Goal: Task Accomplishment & Management: Use online tool/utility

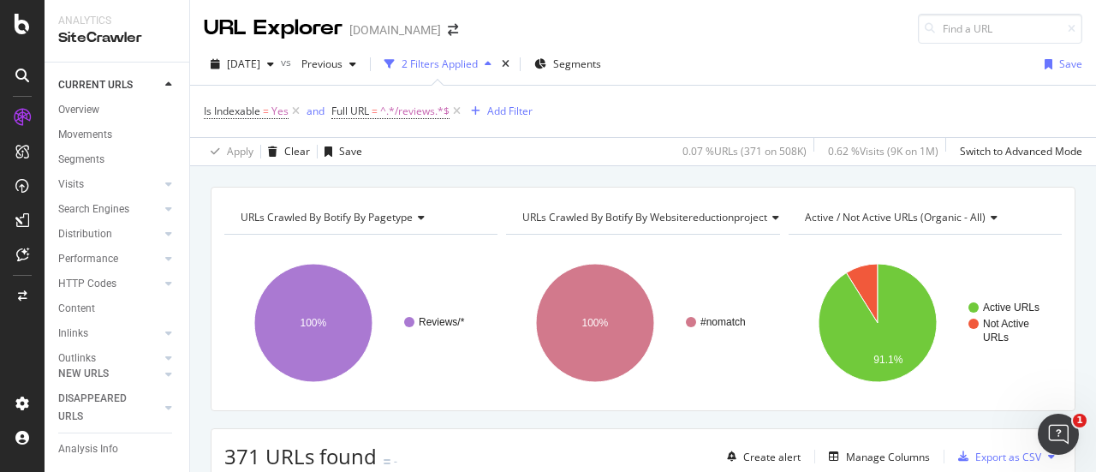
click at [18, 75] on icon at bounding box center [22, 75] width 14 height 14
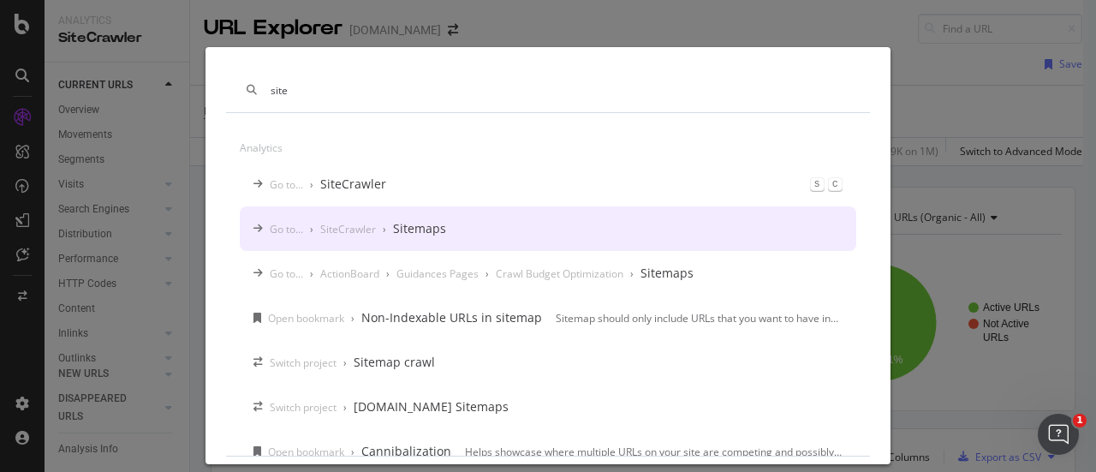
type input "site"
click at [423, 233] on div "Sitemaps" at bounding box center [419, 228] width 53 height 17
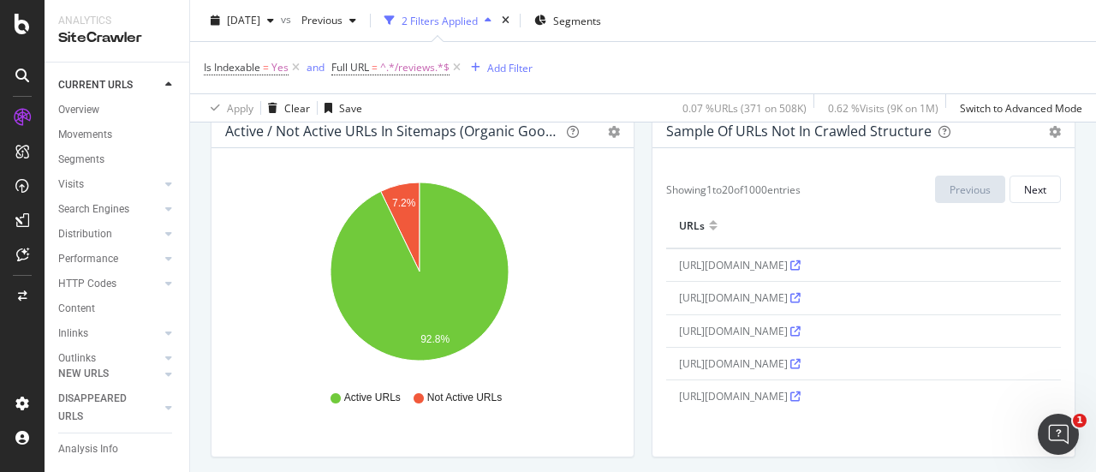
scroll to position [1617, 0]
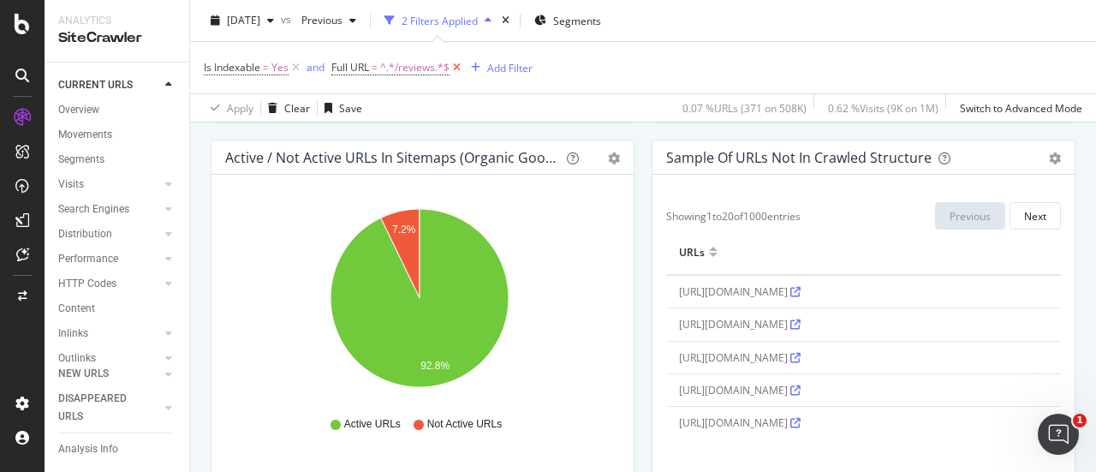
click at [456, 69] on icon at bounding box center [456, 67] width 15 height 17
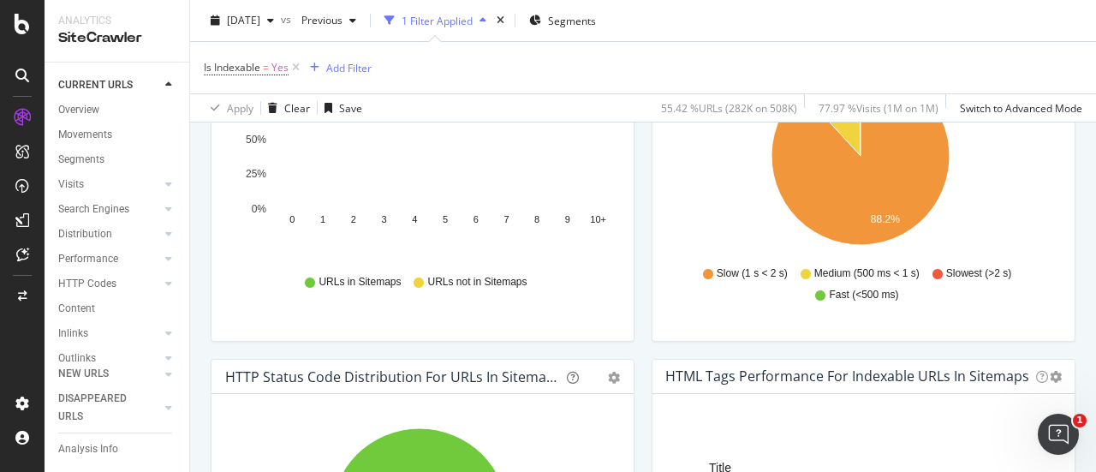
scroll to position [247, 0]
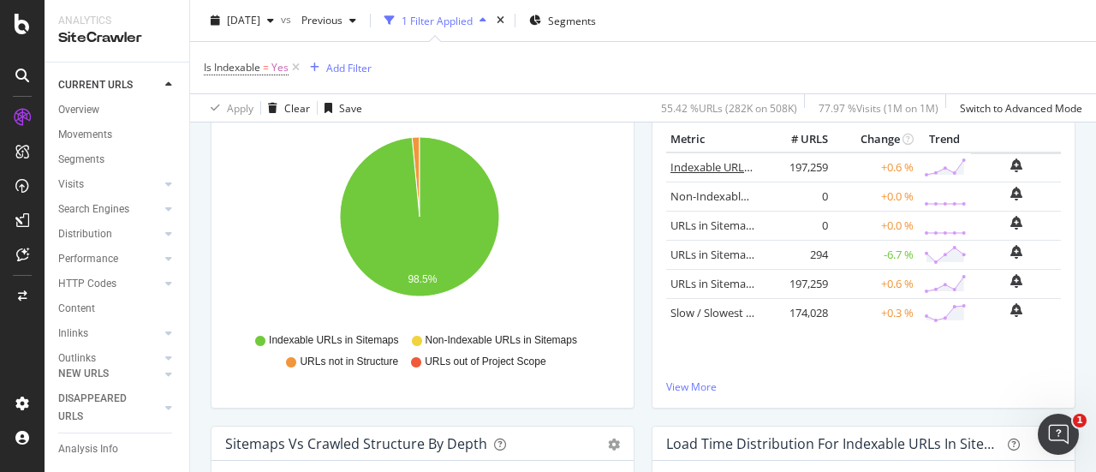
click at [703, 167] on link "Indexable URLs in Sitemaps" at bounding box center [740, 166] width 140 height 15
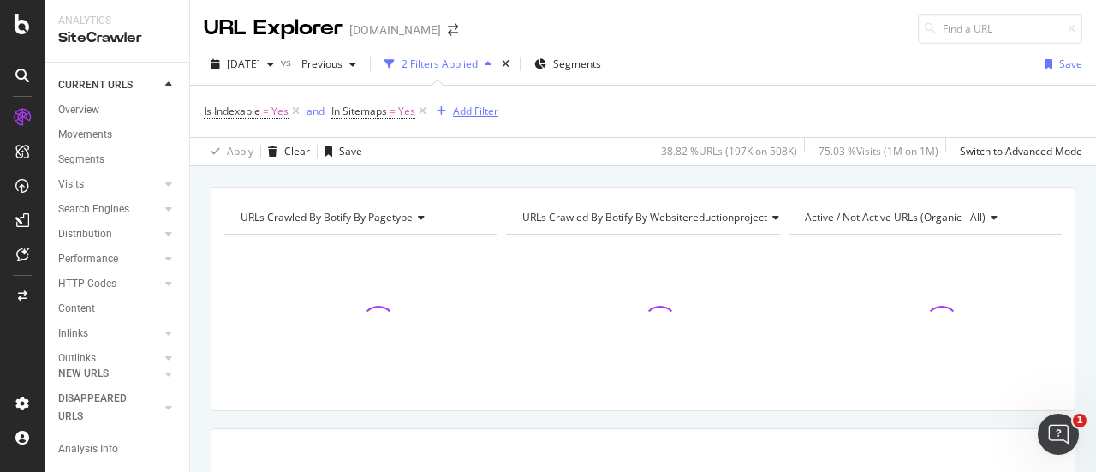
click at [475, 110] on div "Add Filter" at bounding box center [475, 111] width 45 height 15
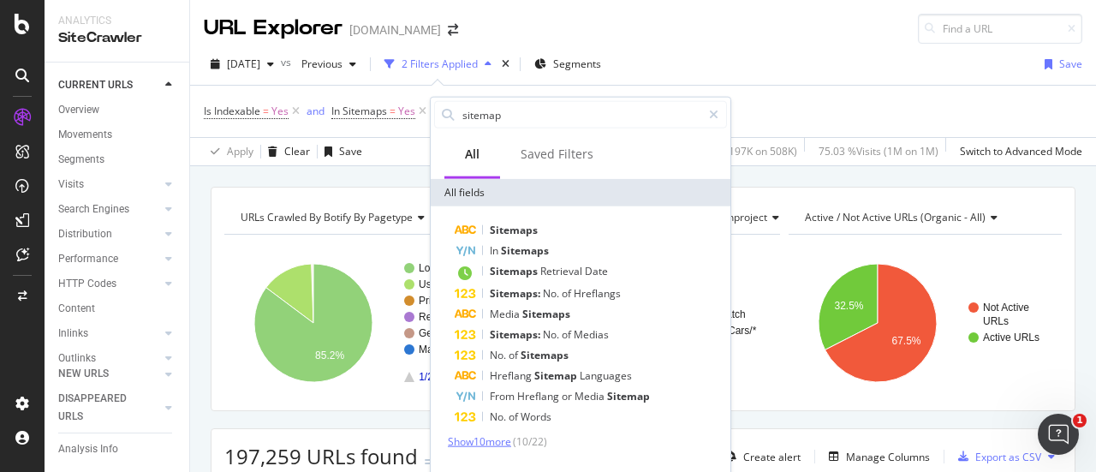
type input "sitemap"
click at [511, 439] on span "Show 10 more" at bounding box center [479, 441] width 63 height 15
click at [765, 105] on div "Is Indexable = Yes and In Sitemaps = Yes Add Filter" at bounding box center [643, 111] width 878 height 51
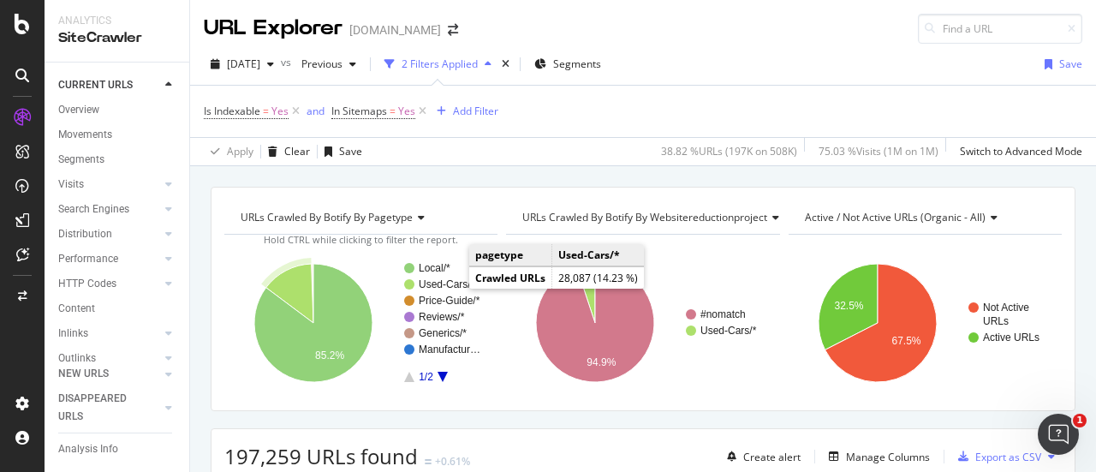
click at [453, 279] on text "Used-Cars/*" at bounding box center [447, 284] width 56 height 12
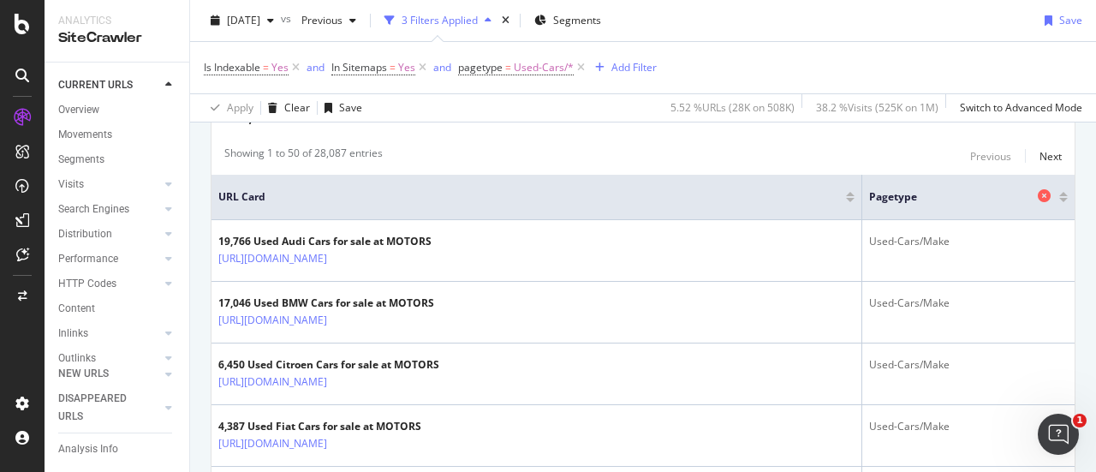
scroll to position [171, 0]
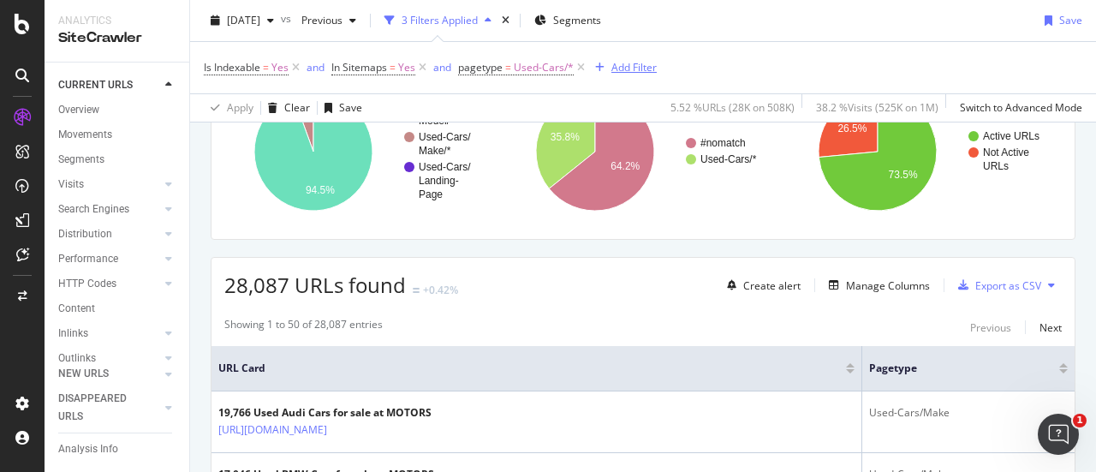
click at [637, 74] on div "Add Filter" at bounding box center [633, 67] width 45 height 15
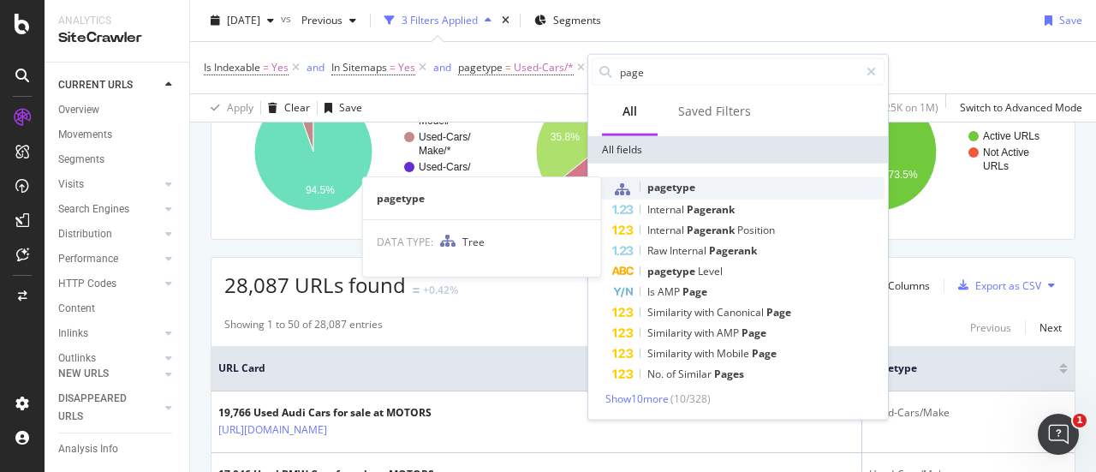
type input "page"
click at [700, 192] on div "pagetype" at bounding box center [748, 188] width 272 height 22
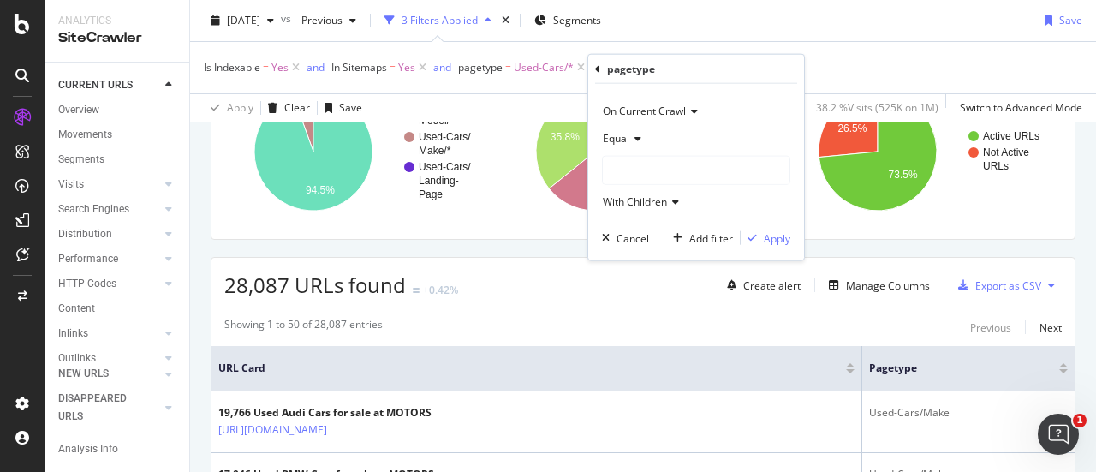
click at [639, 159] on div at bounding box center [696, 170] width 187 height 27
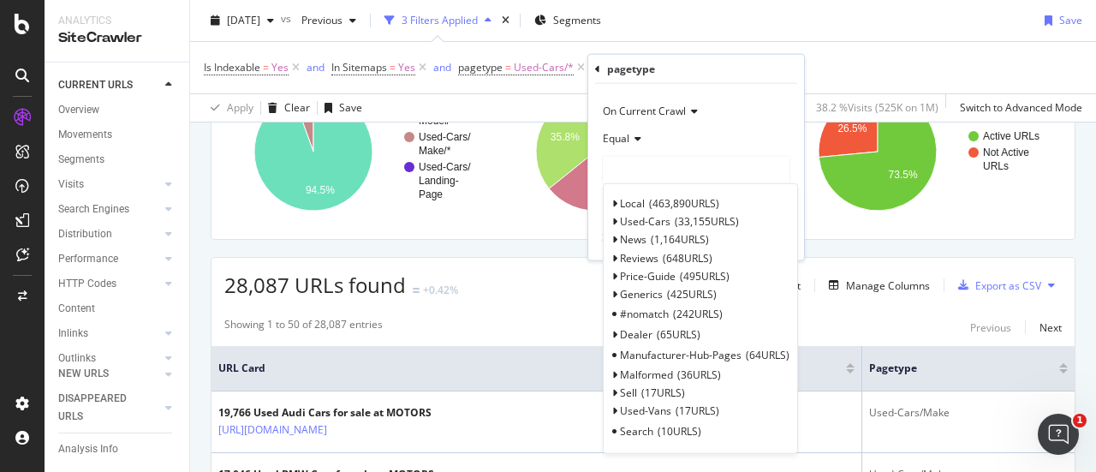
click at [652, 162] on div at bounding box center [696, 170] width 187 height 27
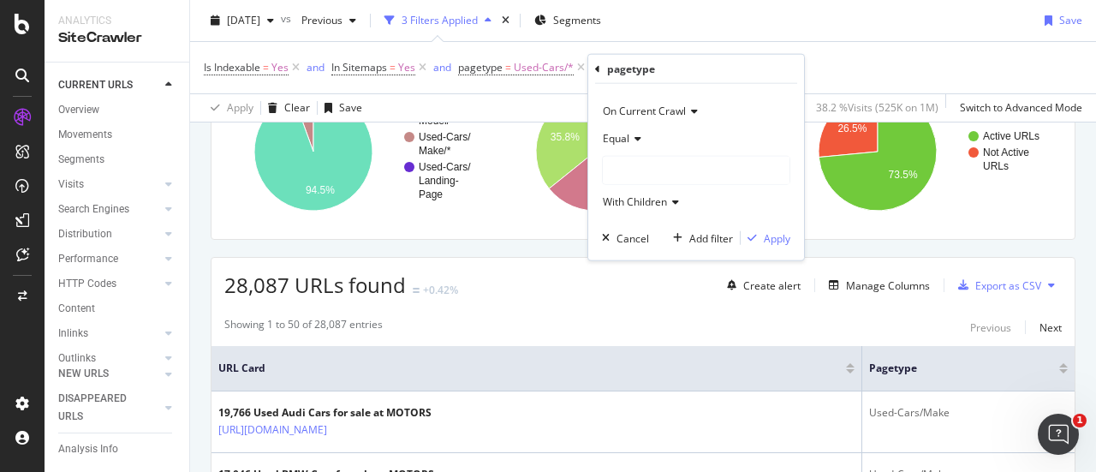
click at [652, 163] on div at bounding box center [696, 170] width 187 height 27
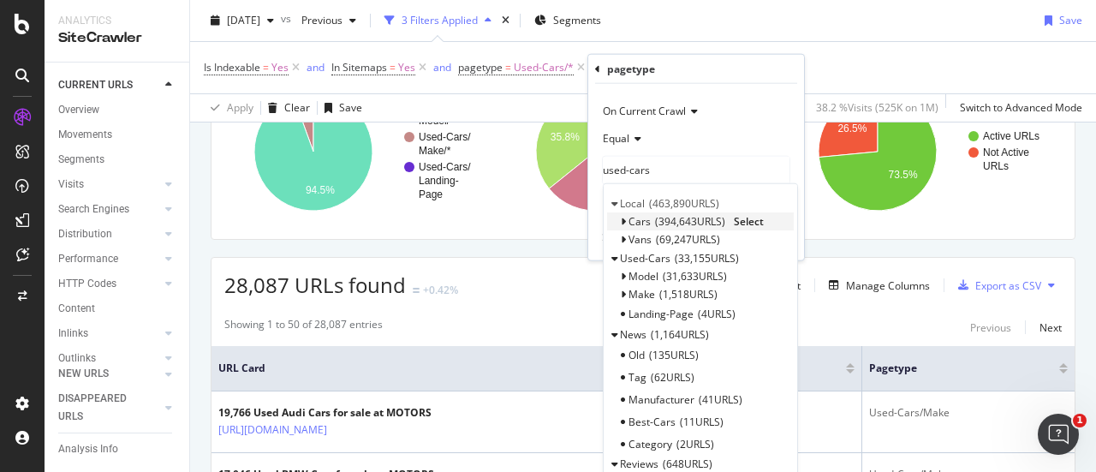
type input "used-cars"
click at [622, 218] on icon at bounding box center [623, 222] width 6 height 10
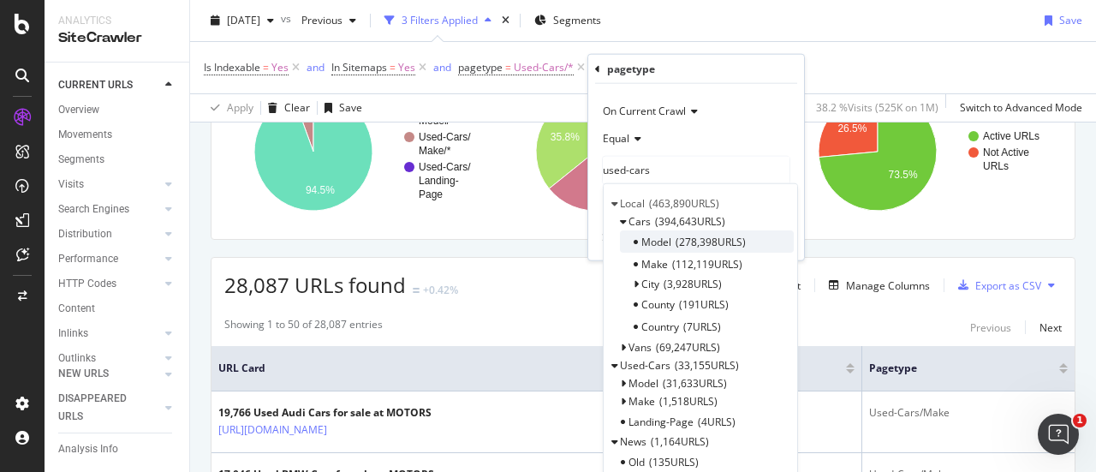
click at [650, 237] on span "Model" at bounding box center [656, 242] width 30 height 15
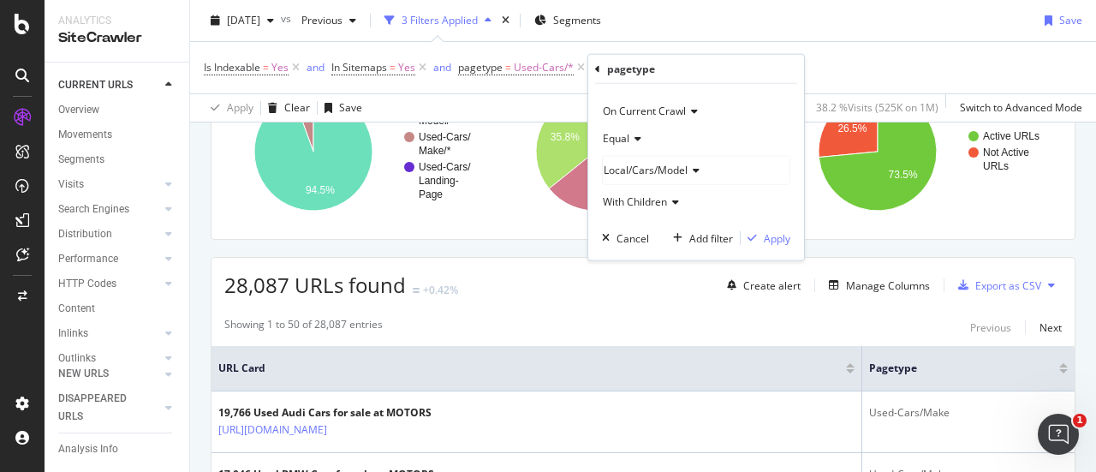
click at [692, 170] on icon at bounding box center [693, 170] width 12 height 10
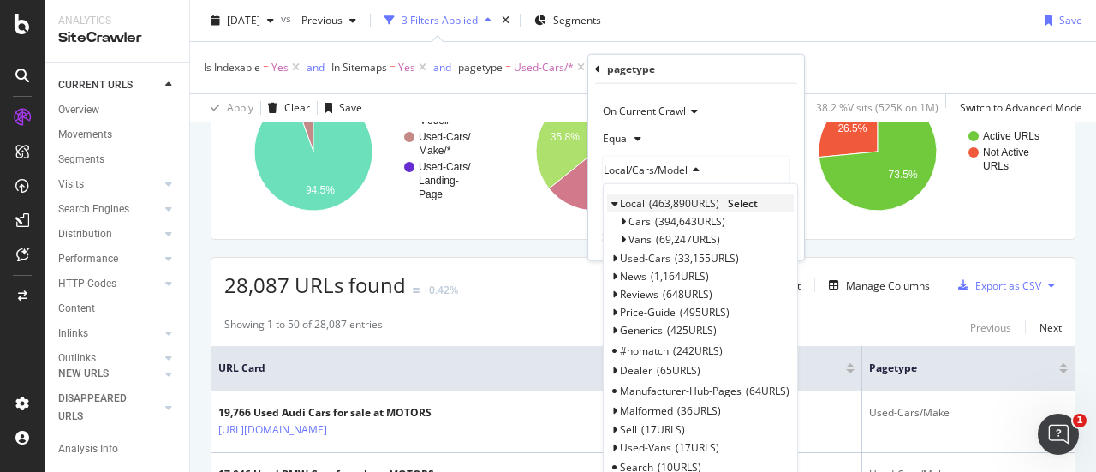
click at [615, 199] on icon at bounding box center [614, 204] width 6 height 10
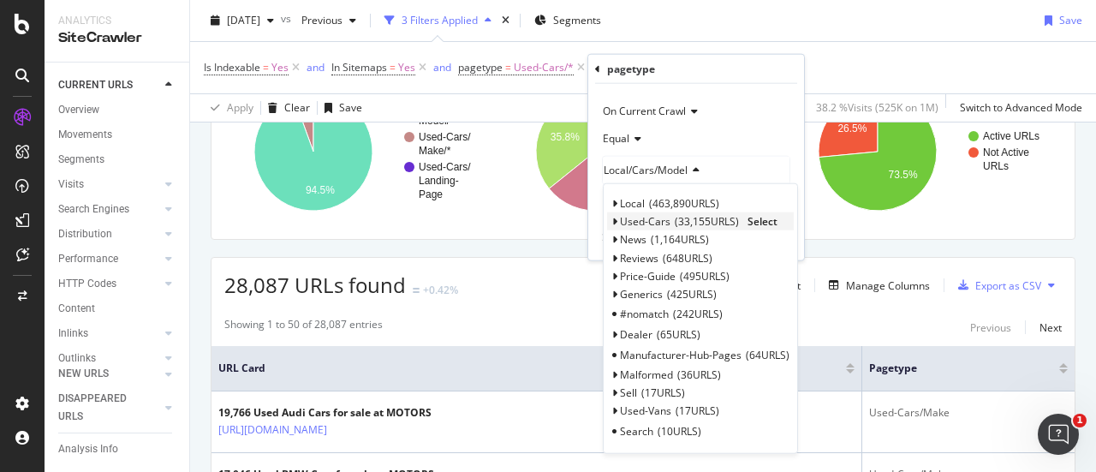
click at [613, 221] on icon at bounding box center [614, 222] width 6 height 10
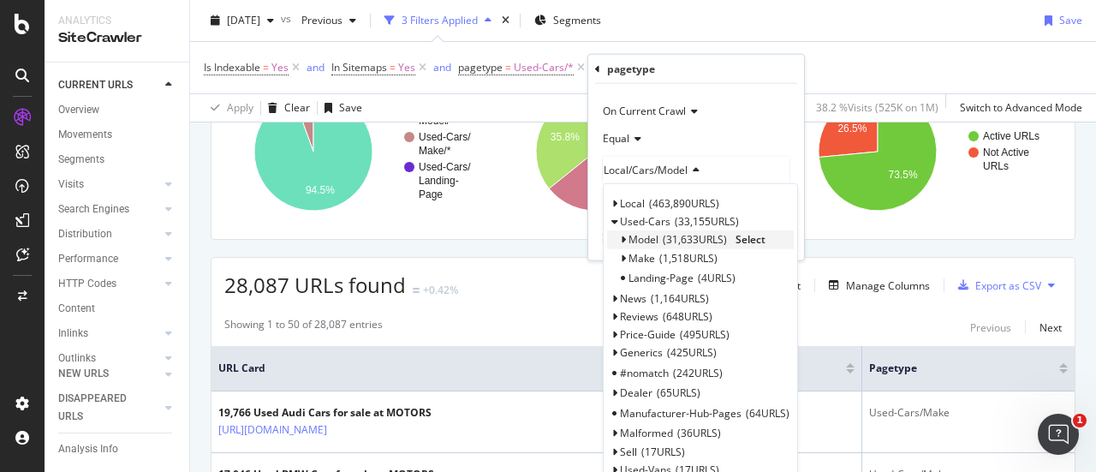
click at [622, 235] on icon at bounding box center [623, 240] width 6 height 10
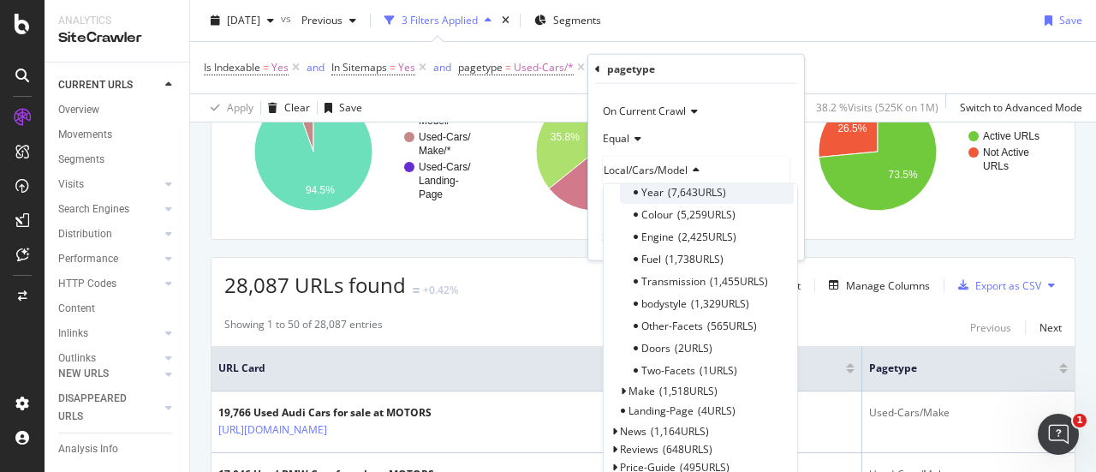
scroll to position [0, 0]
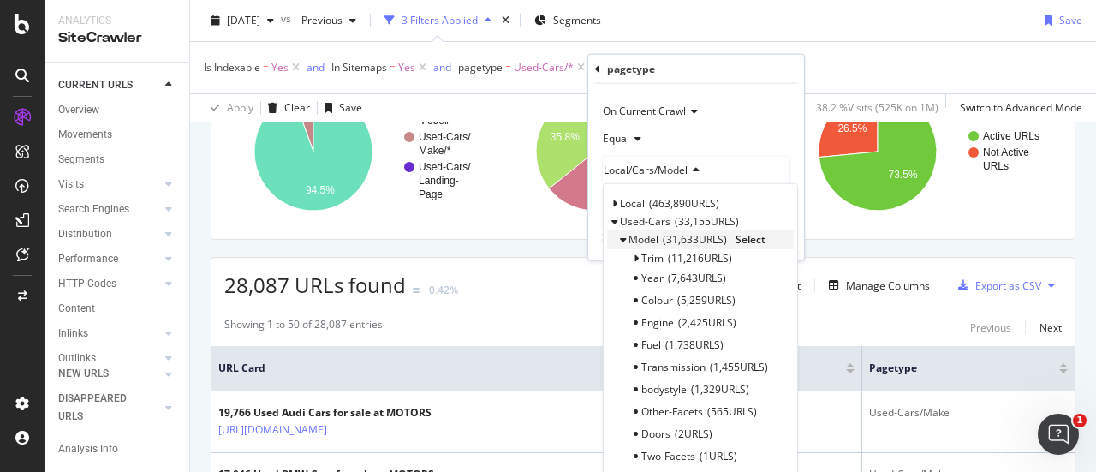
click at [661, 232] on div "Model 31,633 URLS" at bounding box center [677, 239] width 98 height 15
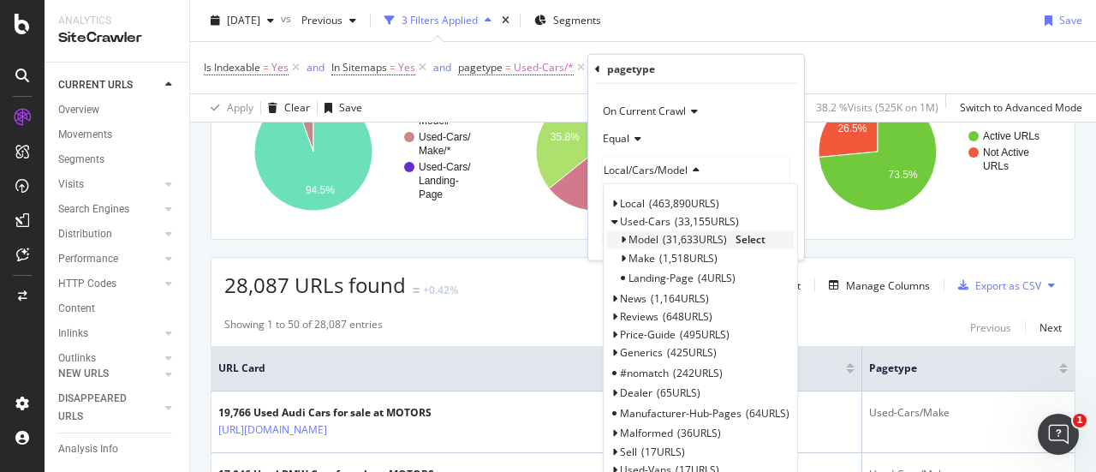
click at [661, 240] on div "Model 31,633 URLS" at bounding box center [677, 239] width 98 height 15
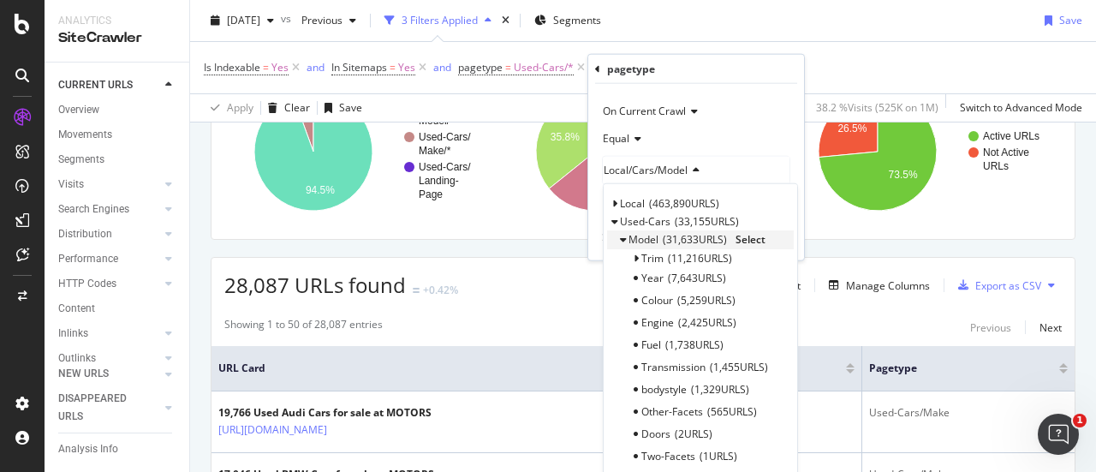
click at [745, 239] on span "Select" at bounding box center [750, 239] width 30 height 15
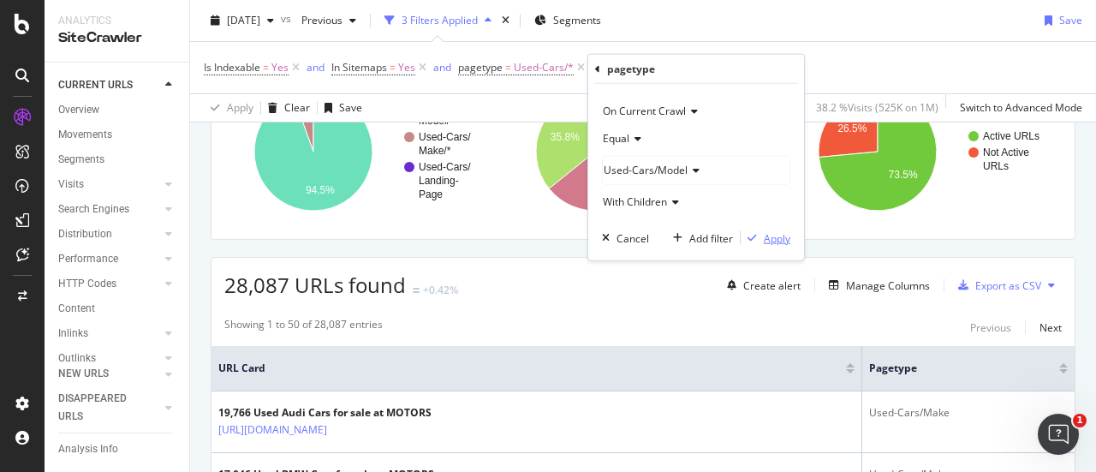
click at [767, 233] on div "Apply" at bounding box center [776, 237] width 27 height 15
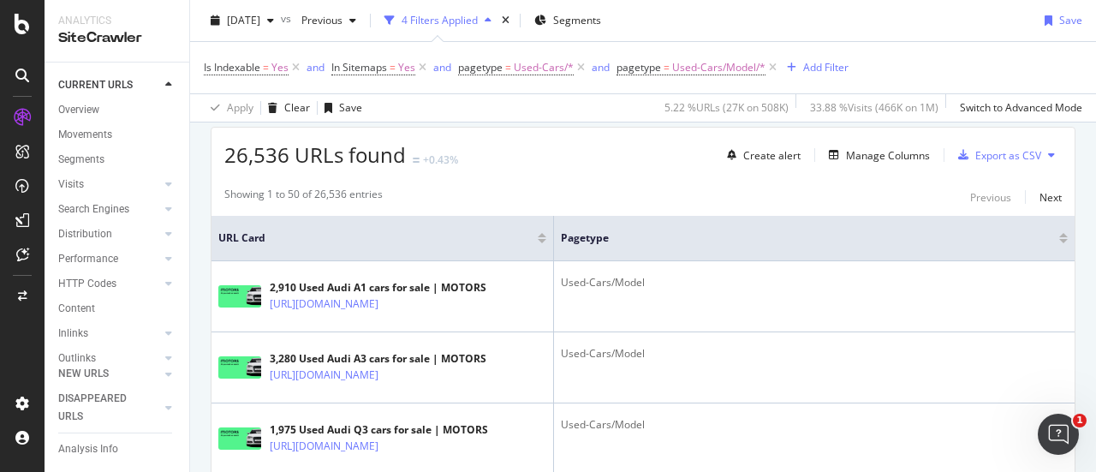
scroll to position [295, 0]
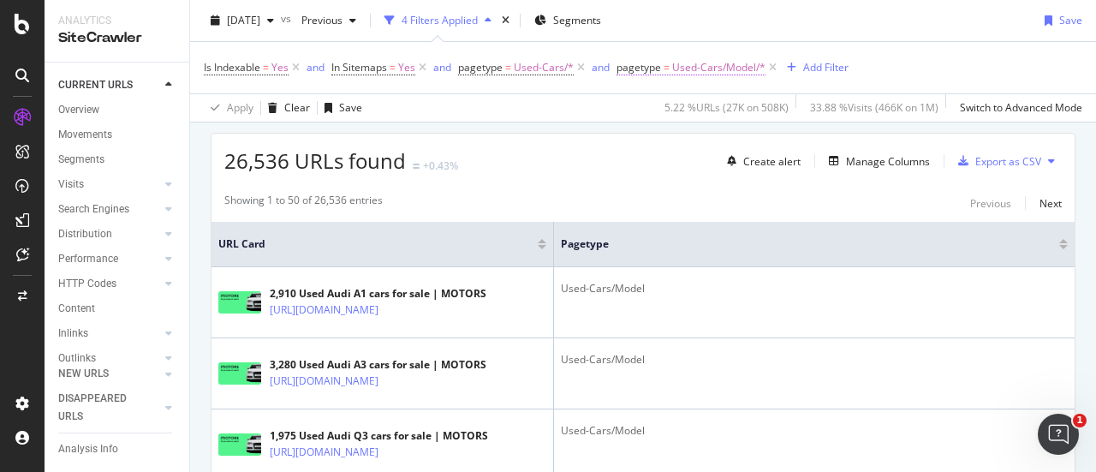
click at [741, 69] on span "Used-Cars/Model/*" at bounding box center [718, 68] width 93 height 24
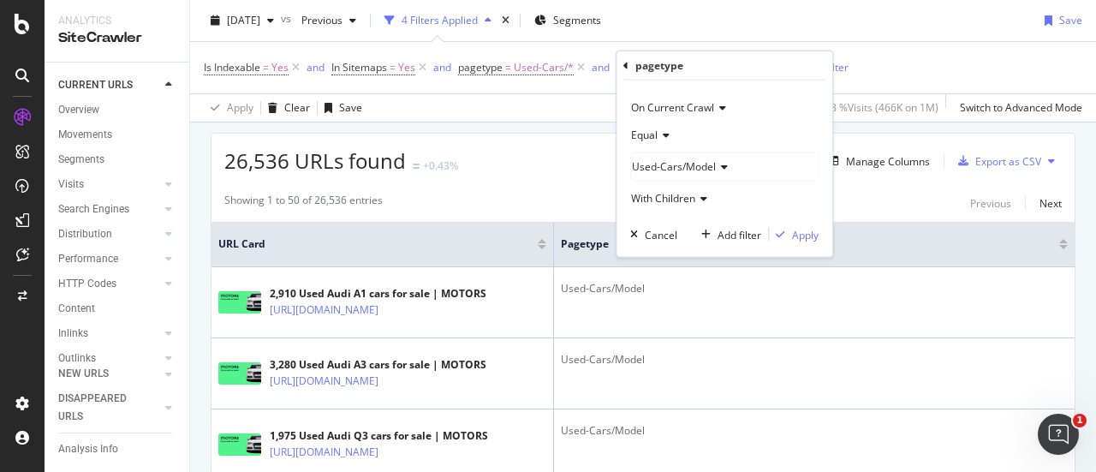
click at [652, 131] on span "Equal" at bounding box center [644, 135] width 27 height 15
click at [664, 135] on icon at bounding box center [663, 135] width 12 height 10
click at [706, 197] on icon at bounding box center [701, 198] width 12 height 10
click at [700, 248] on span "Without Children" at bounding box center [678, 255] width 80 height 15
click at [796, 232] on div "Apply" at bounding box center [805, 234] width 27 height 15
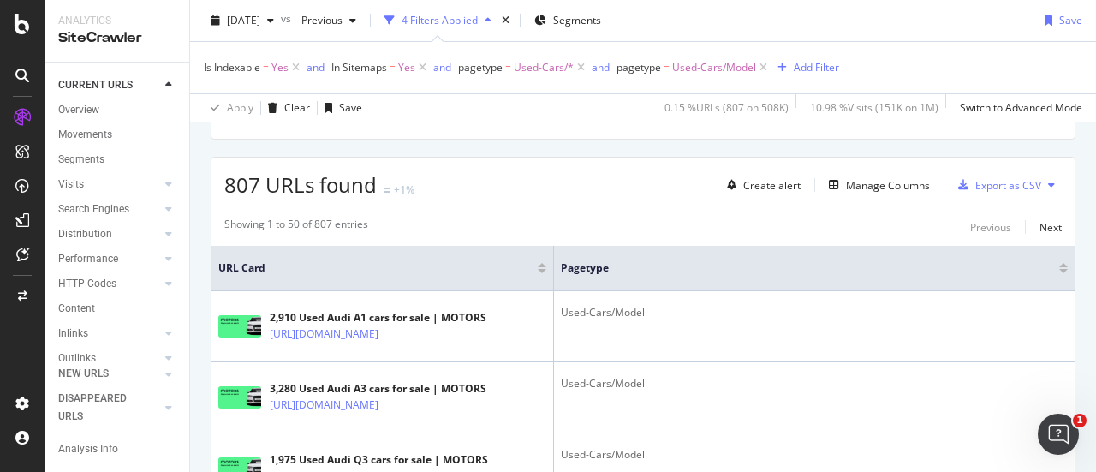
scroll to position [295, 0]
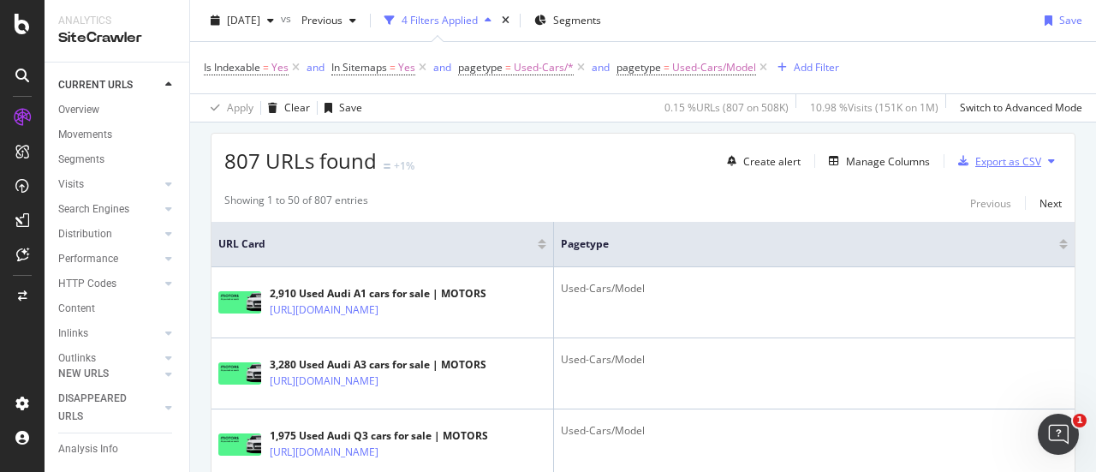
click at [975, 157] on div "Export as CSV" at bounding box center [1008, 161] width 66 height 15
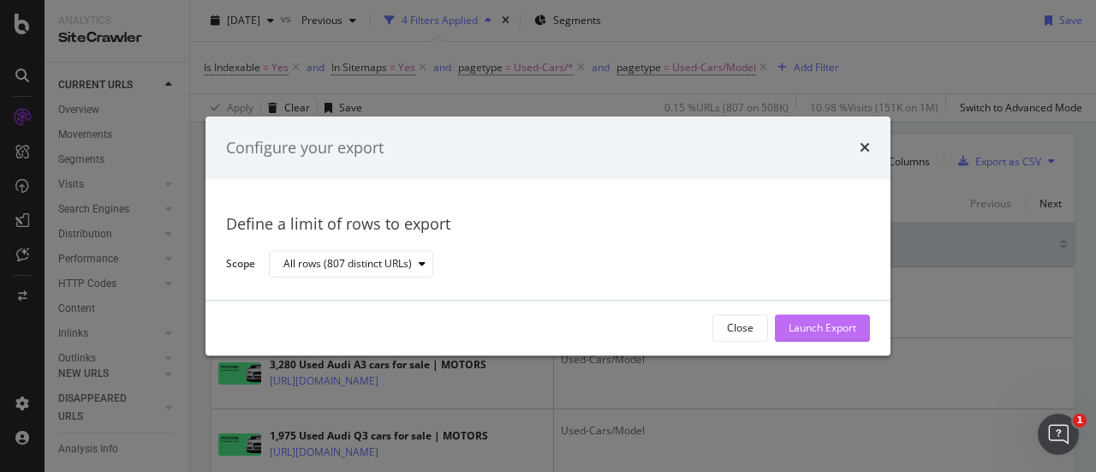
click at [798, 324] on div "Launch Export" at bounding box center [822, 328] width 68 height 15
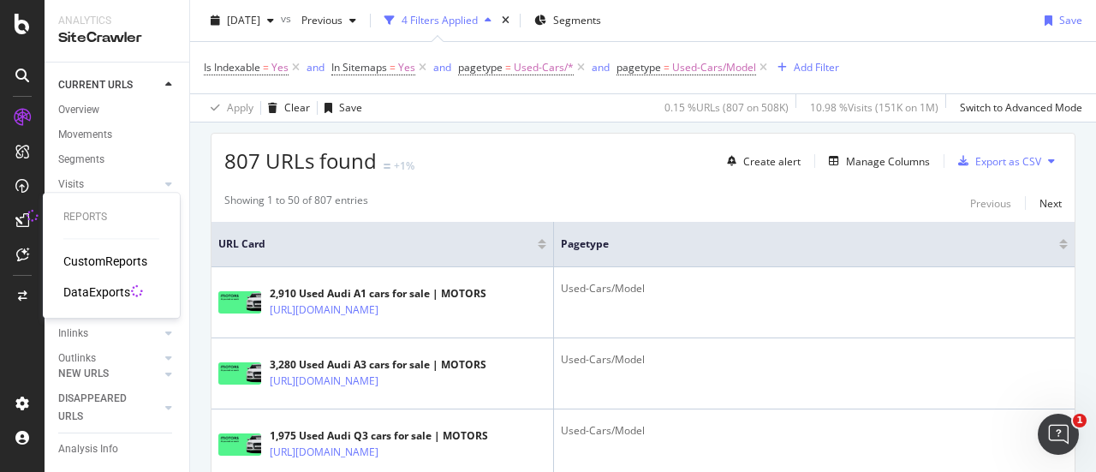
click at [27, 219] on icon at bounding box center [32, 215] width 13 height 13
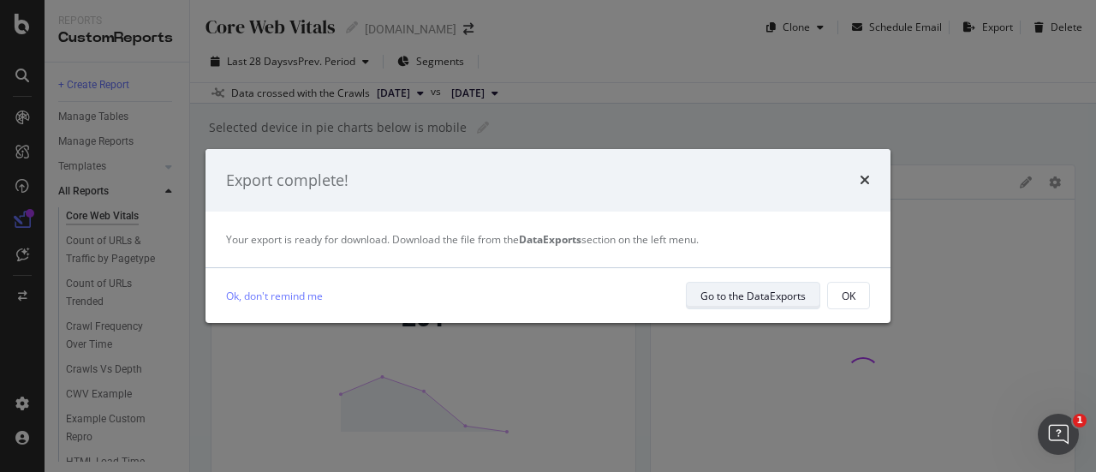
click at [736, 302] on div "Go to the DataExports" at bounding box center [752, 295] width 105 height 15
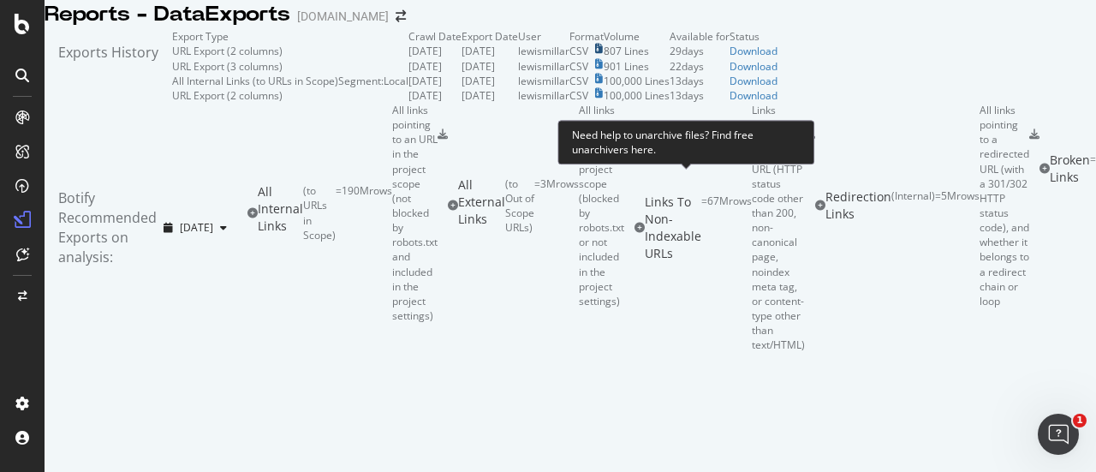
click at [603, 54] on icon at bounding box center [599, 49] width 8 height 10
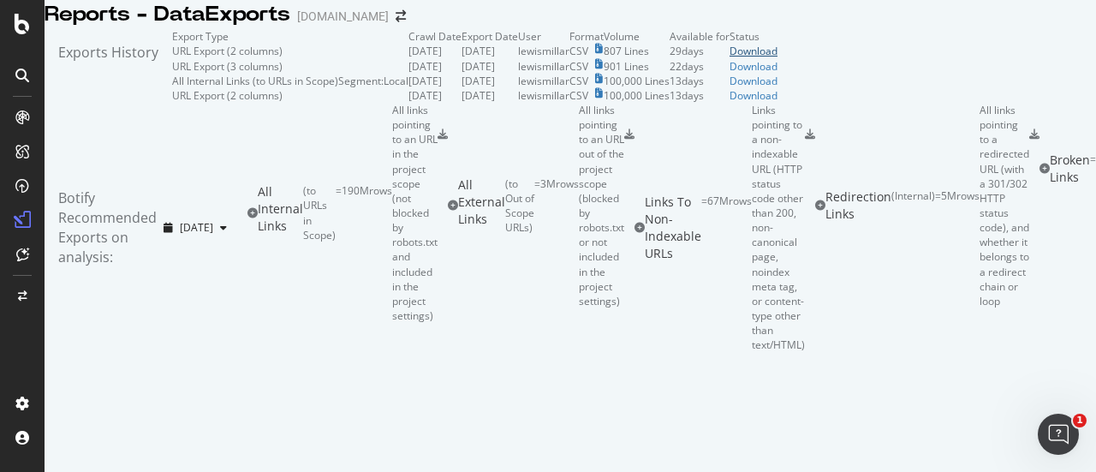
click at [777, 58] on div "Download" at bounding box center [753, 51] width 48 height 15
